Goal: Task Accomplishment & Management: Manage account settings

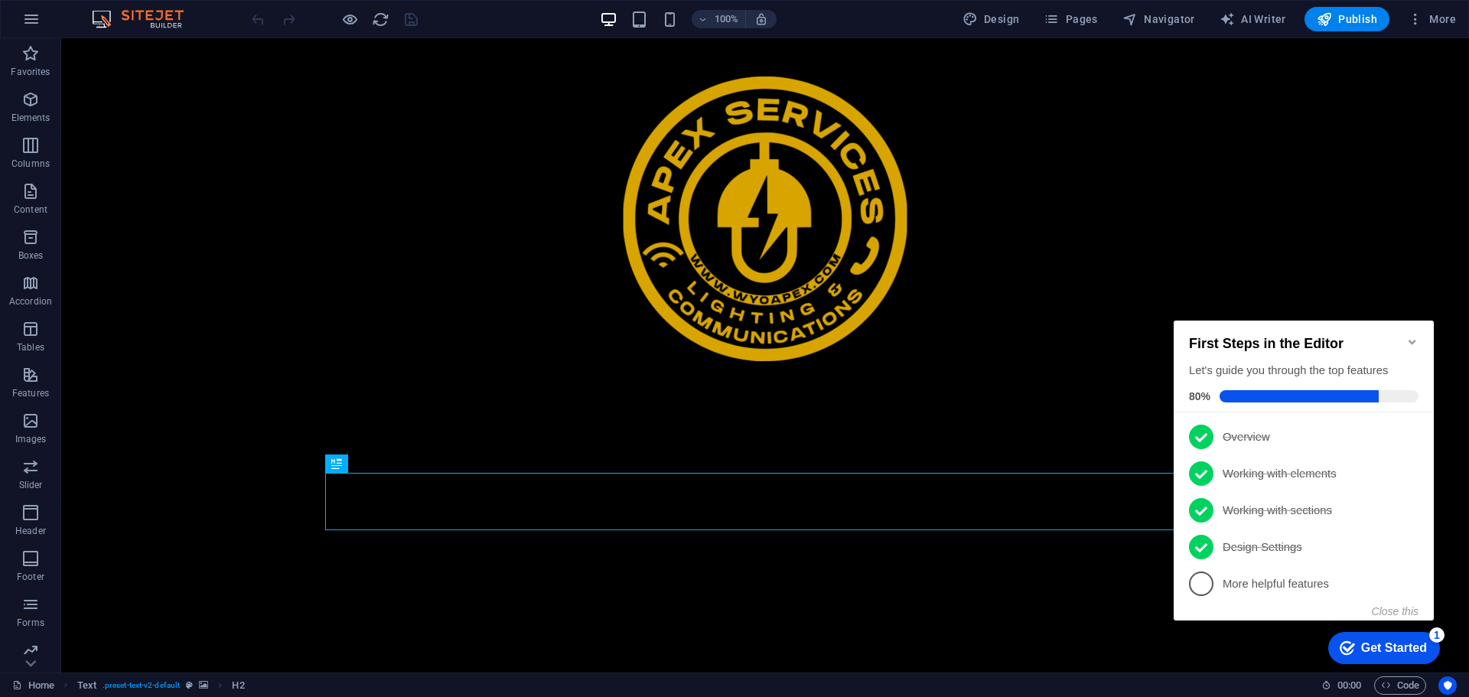
click at [1414, 336] on icon "Minimize checklist" at bounding box center [1412, 342] width 12 height 12
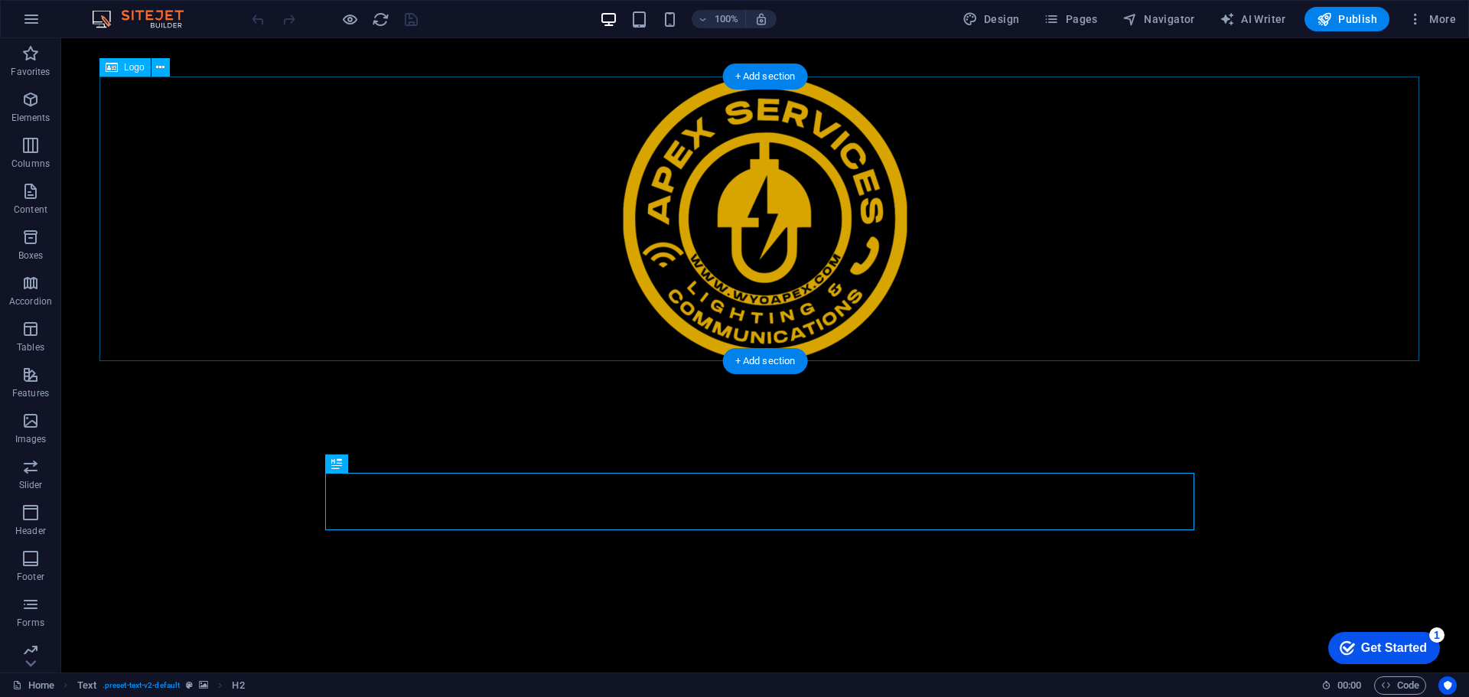
click at [831, 245] on div at bounding box center [764, 218] width 1331 height 285
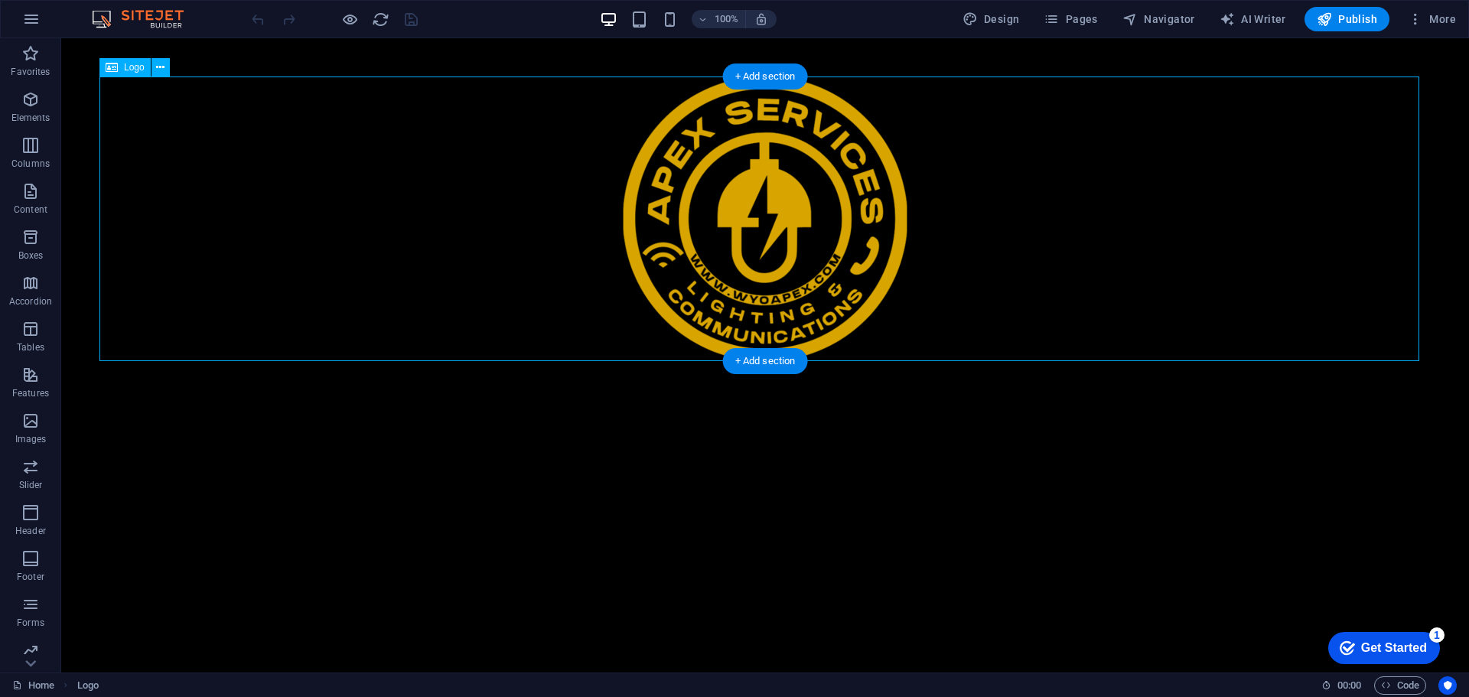
click at [831, 245] on div at bounding box center [764, 218] width 1331 height 285
select select "px"
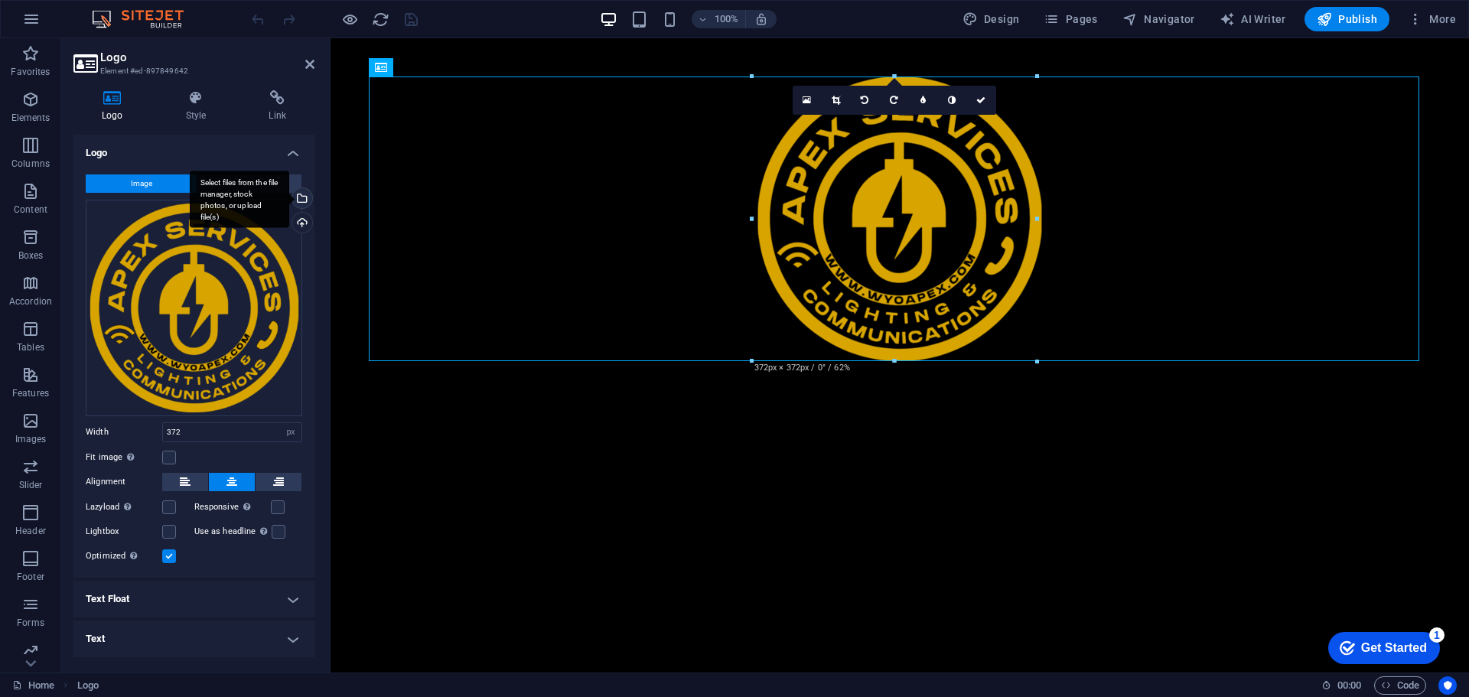
click at [301, 199] on div "Select files from the file manager, stock photos, or upload file(s)" at bounding box center [300, 199] width 23 height 23
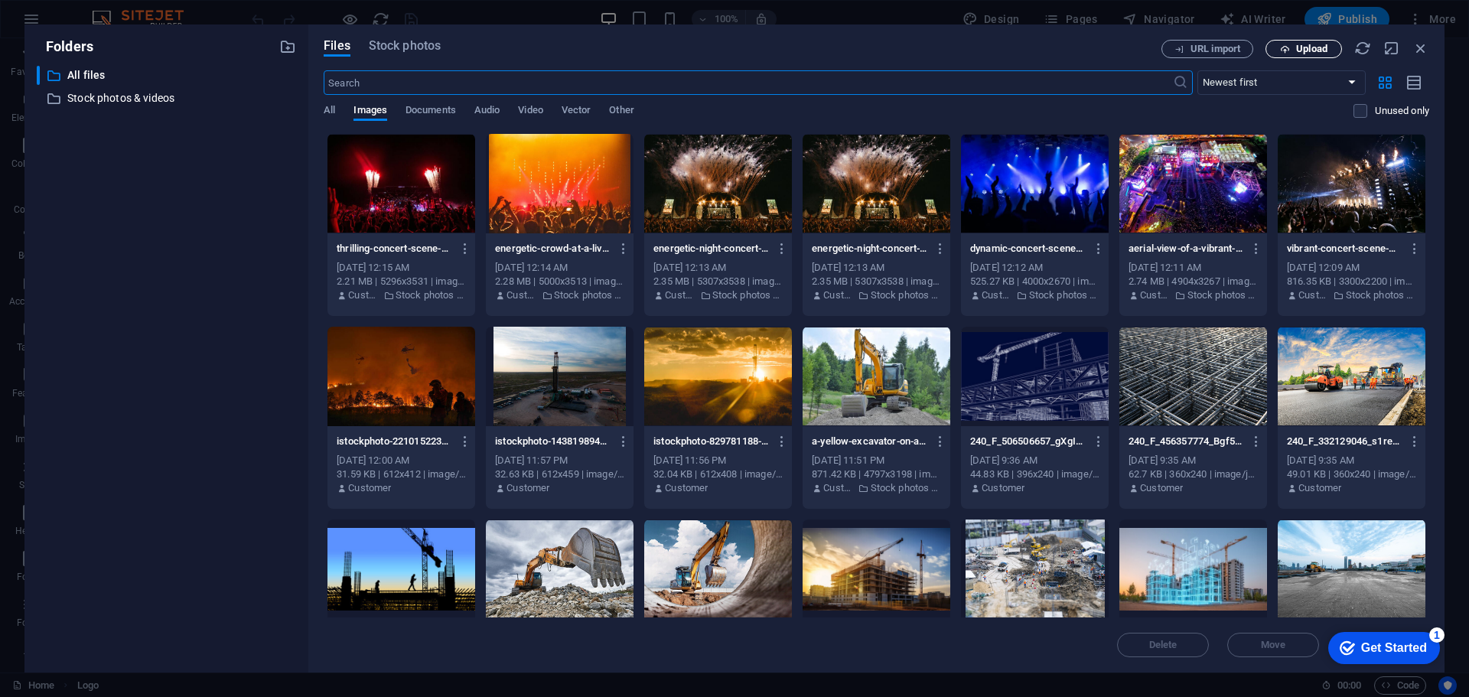
click at [1293, 46] on span "Upload" at bounding box center [1303, 49] width 63 height 10
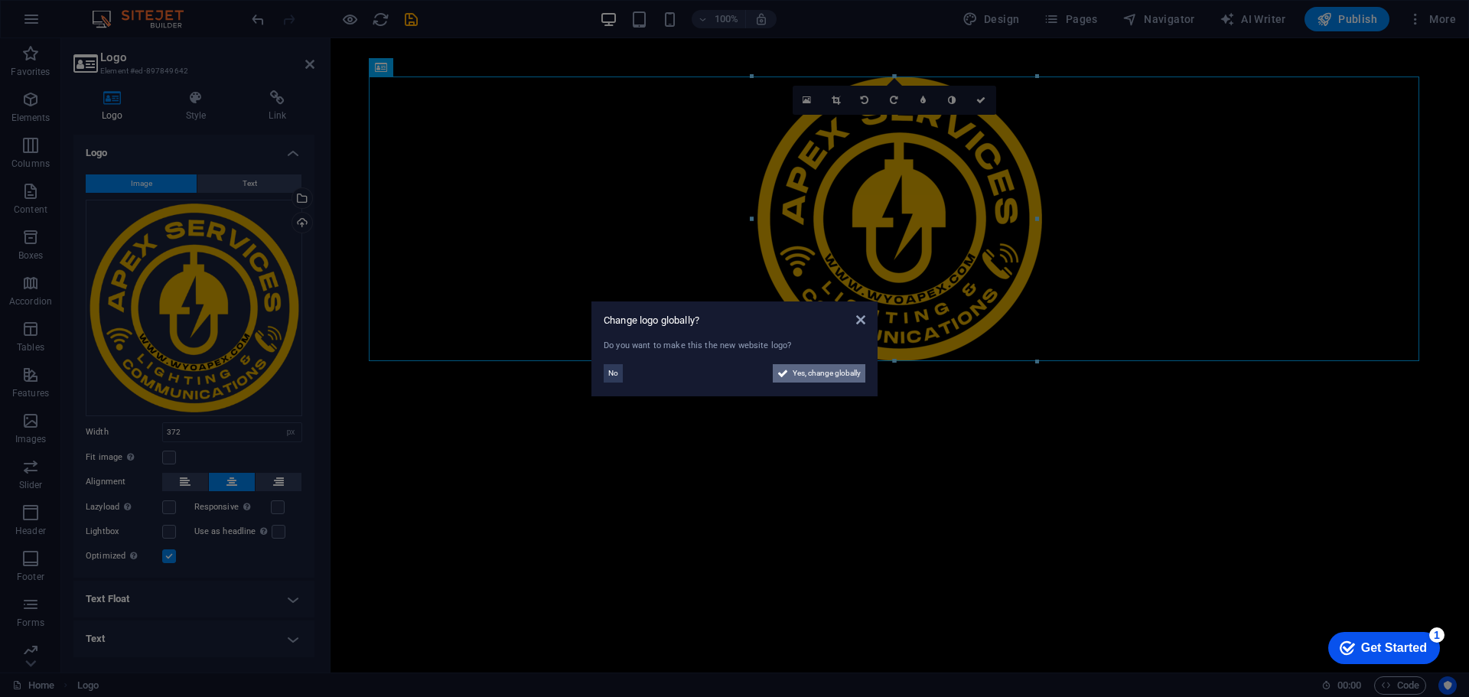
drag, startPoint x: 805, startPoint y: 377, endPoint x: 476, endPoint y: 339, distance: 331.9
click at [805, 377] on span "Yes, change globally" at bounding box center [826, 373] width 68 height 18
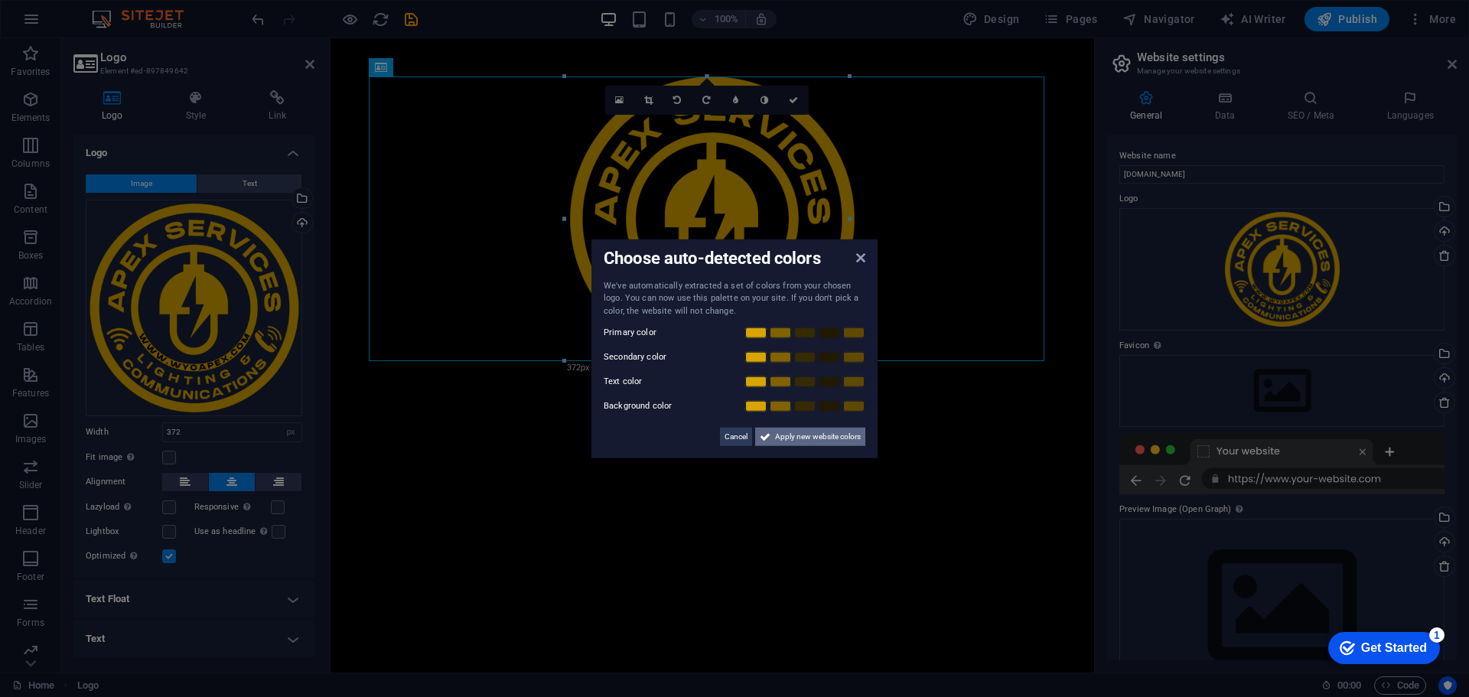
click at [775, 437] on span "Apply new website colors" at bounding box center [818, 437] width 86 height 18
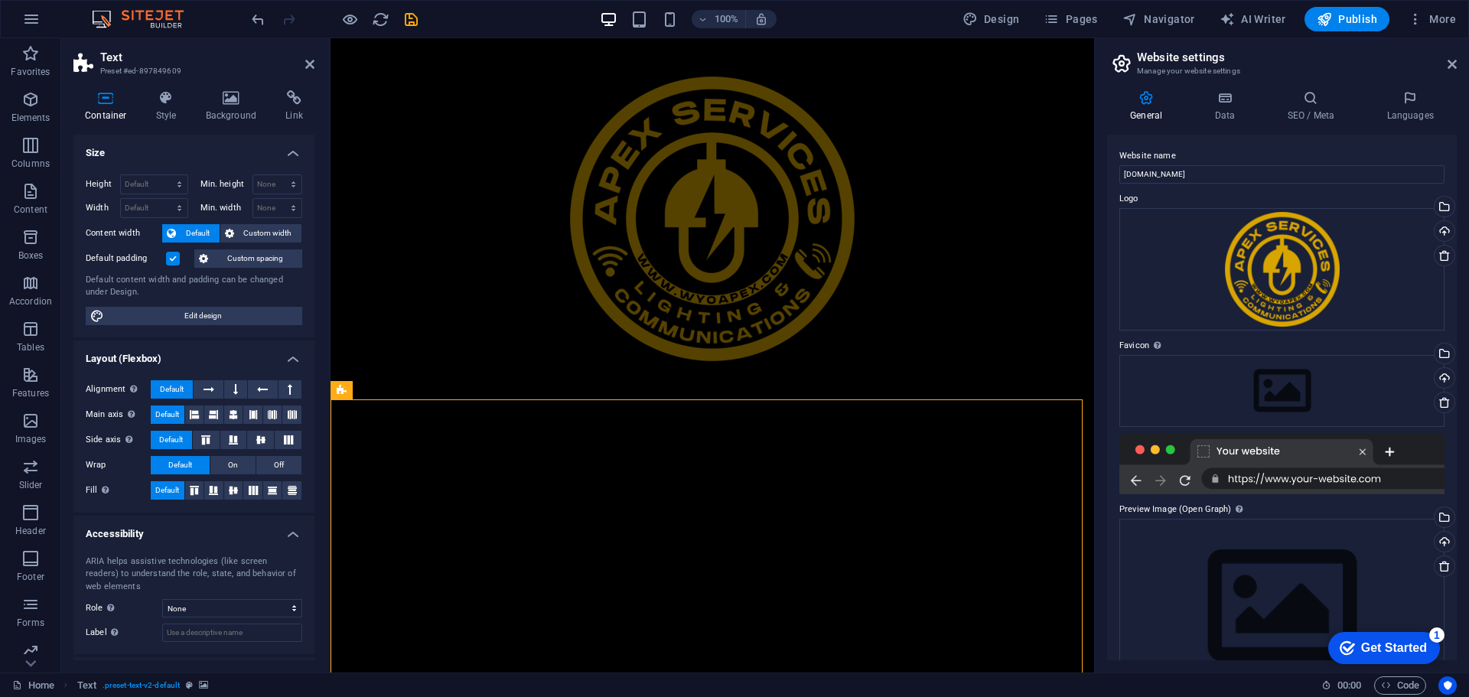
click at [727, 281] on div at bounding box center [712, 218] width 687 height 285
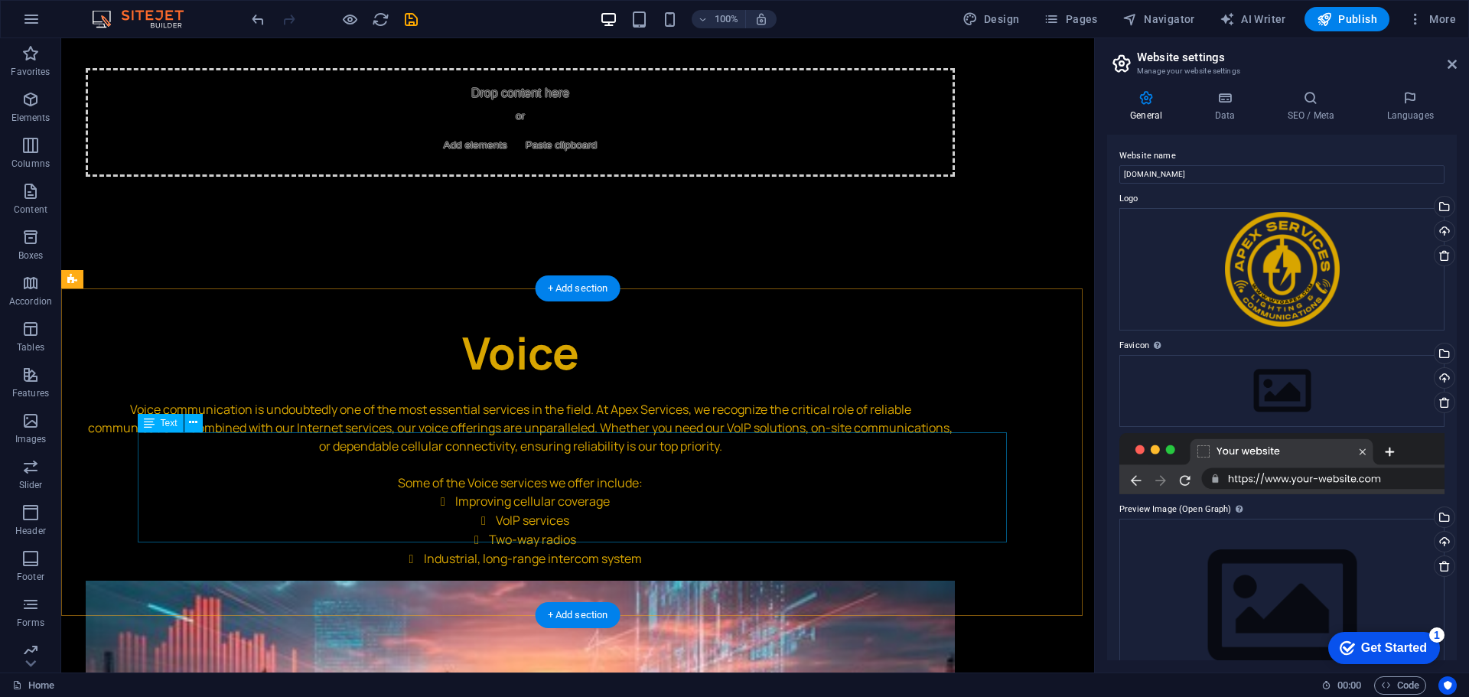
scroll to position [3596, 0]
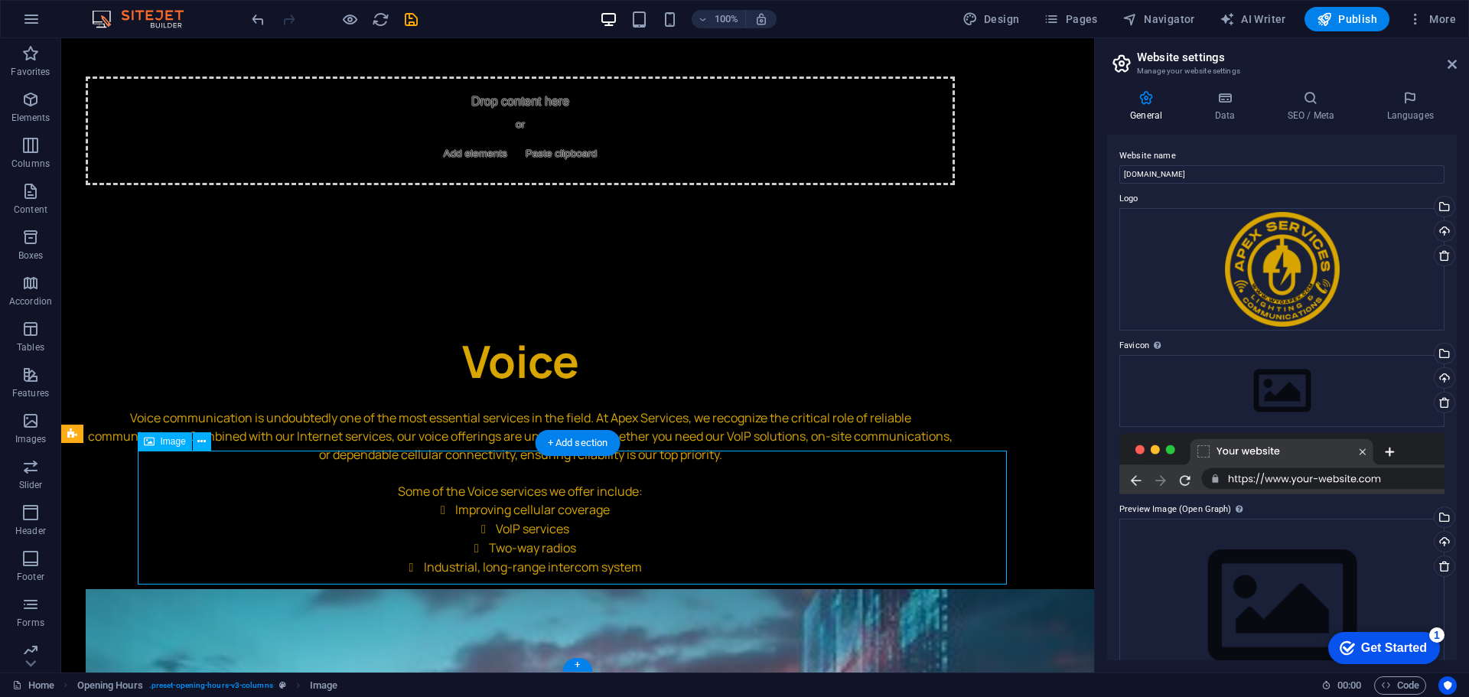
select select "px"
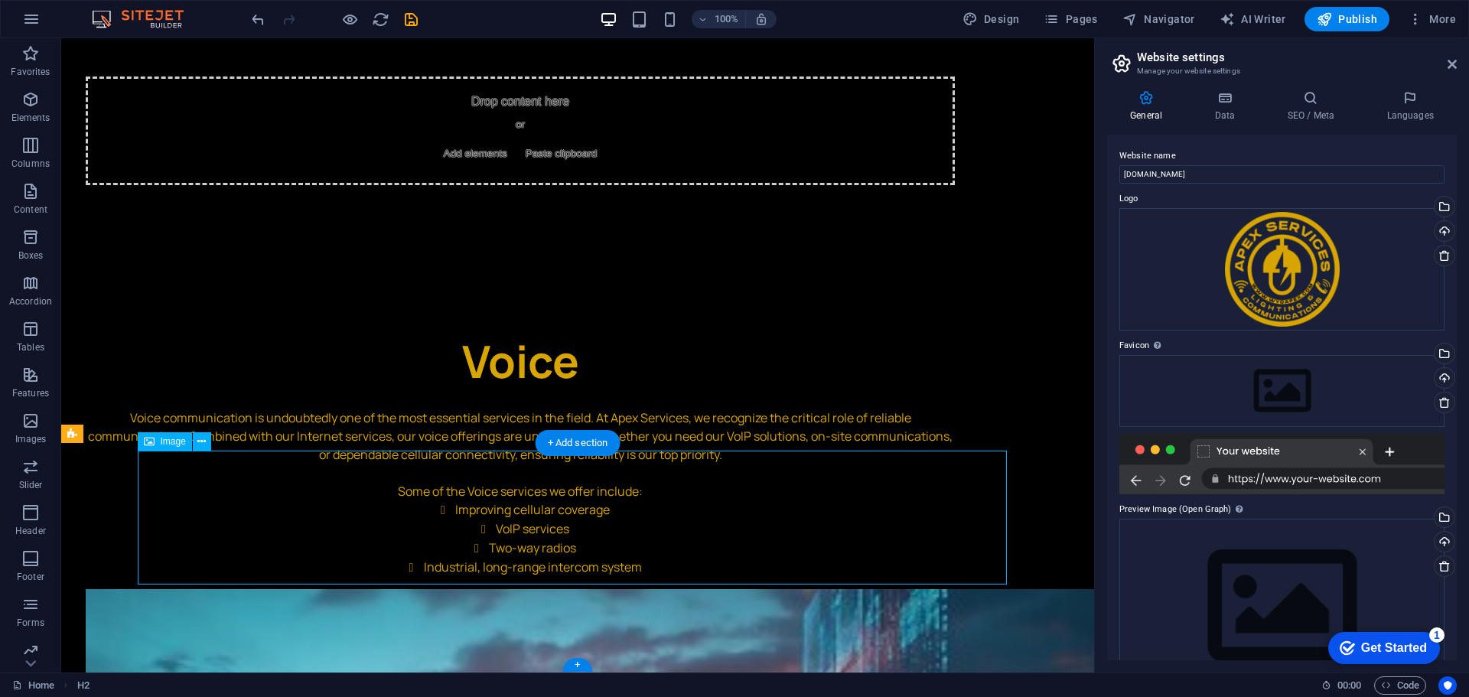
select select "px"
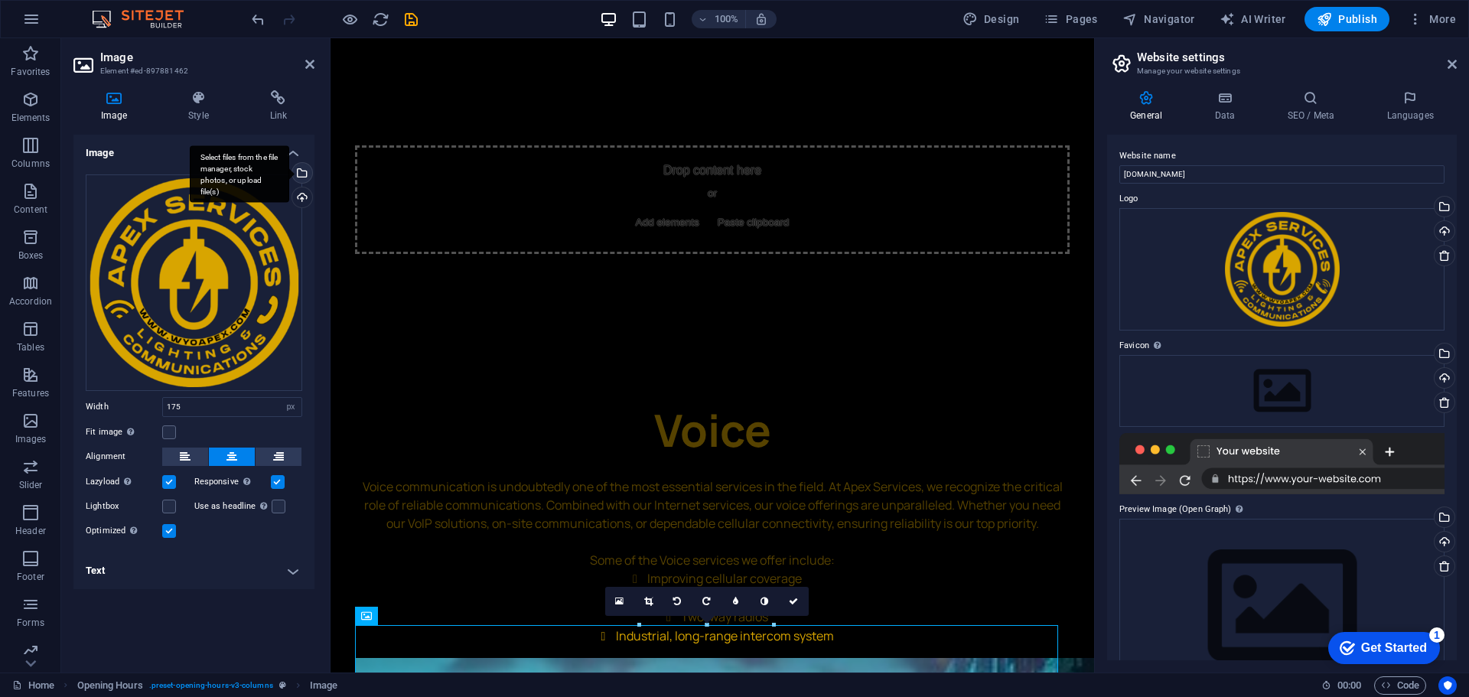
click at [289, 173] on div "Select files from the file manager, stock photos, or upload file(s)" at bounding box center [239, 173] width 99 height 57
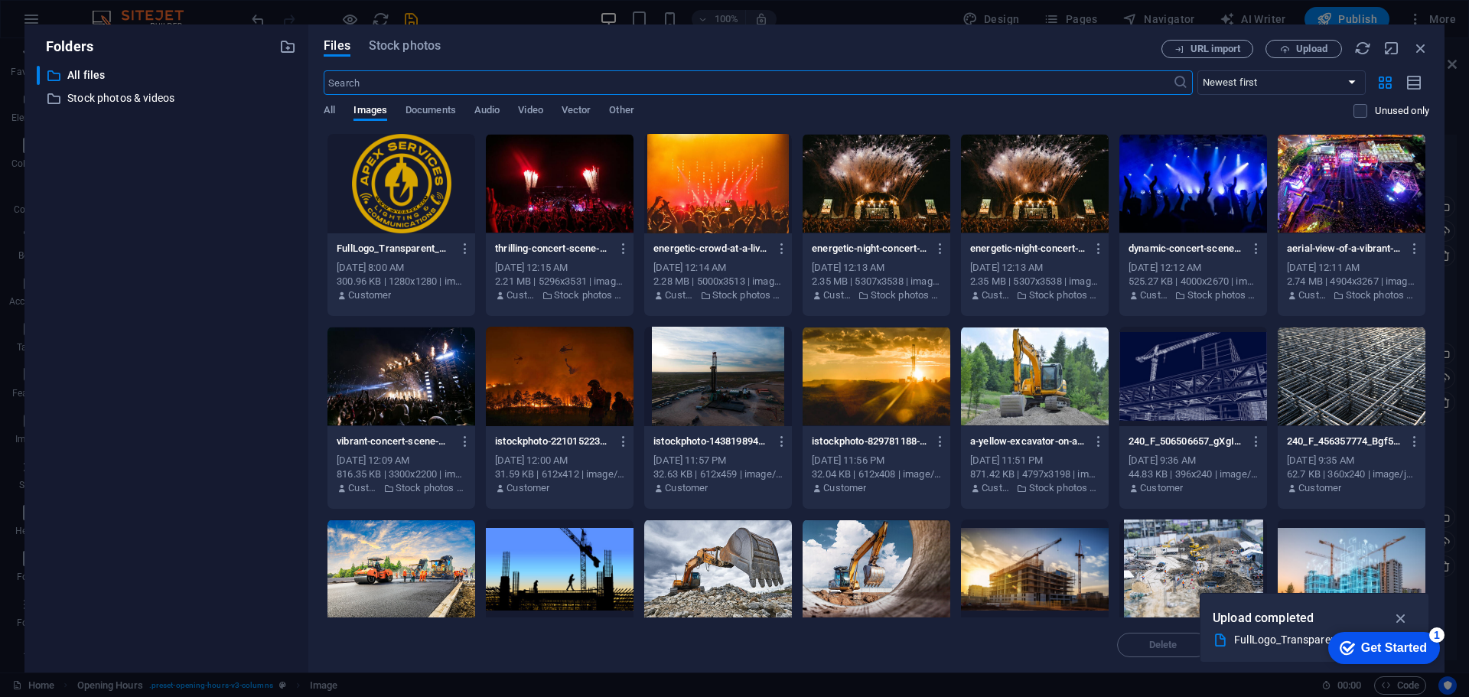
scroll to position [3104, 0]
click at [428, 172] on div at bounding box center [401, 183] width 148 height 99
click at [428, 172] on div "1" at bounding box center [401, 183] width 148 height 99
click at [428, 172] on div at bounding box center [401, 183] width 148 height 99
click at [428, 172] on div "1" at bounding box center [401, 183] width 148 height 99
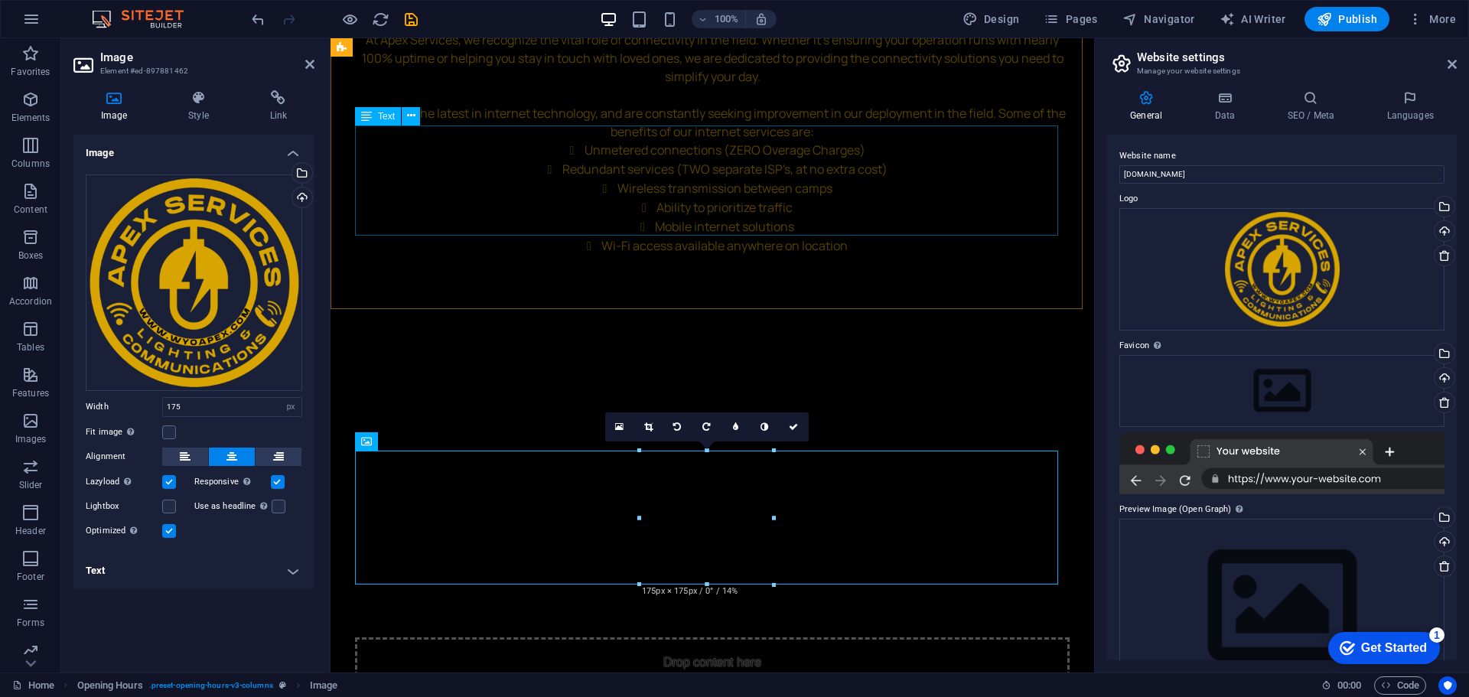
scroll to position [3770, 0]
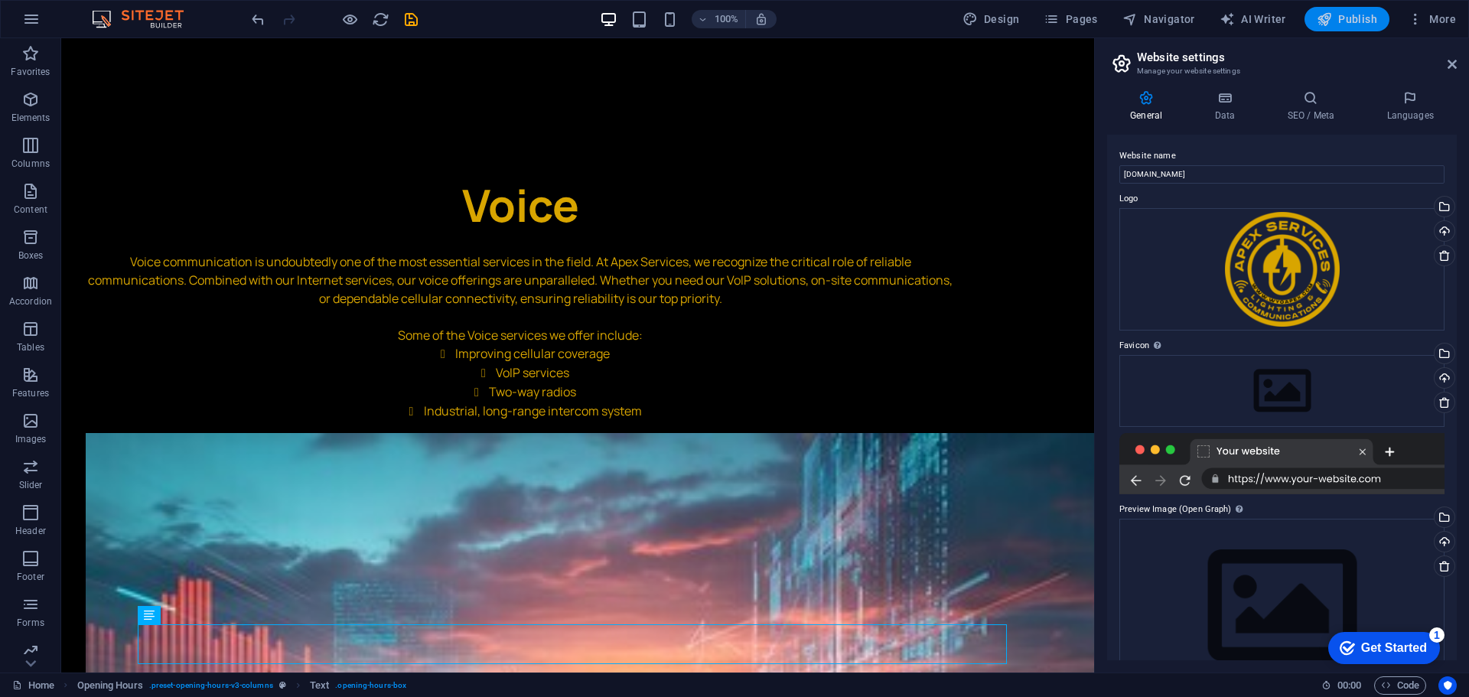
click at [1365, 21] on span "Publish" at bounding box center [1346, 18] width 60 height 15
